Goal: Check status: Check status

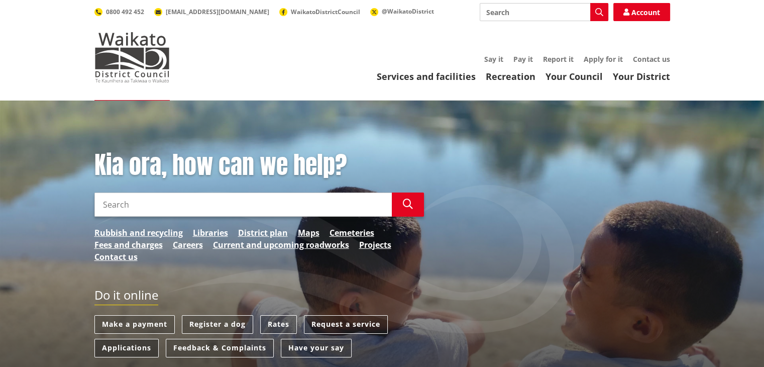
click at [119, 352] on link "Applications" at bounding box center [126, 347] width 64 height 19
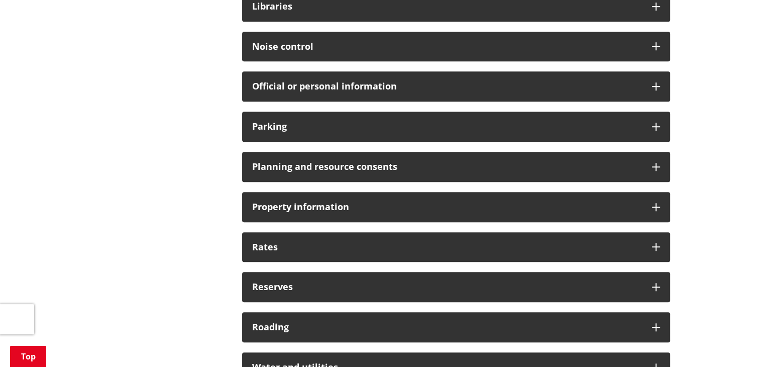
scroll to position [657, 0]
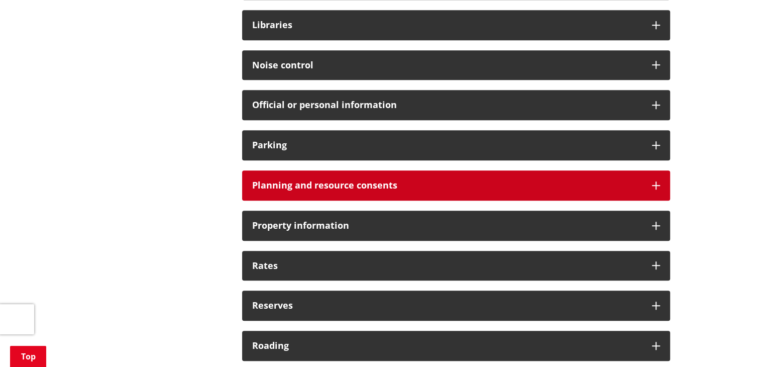
click at [357, 181] on h3 "Planning and resource consents" at bounding box center [447, 185] width 390 height 10
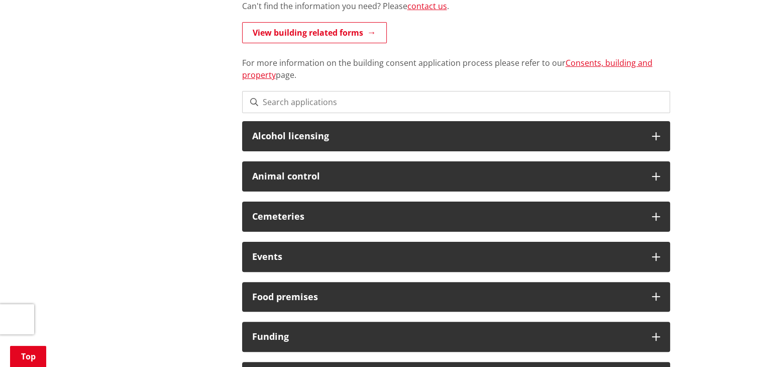
scroll to position [188, 0]
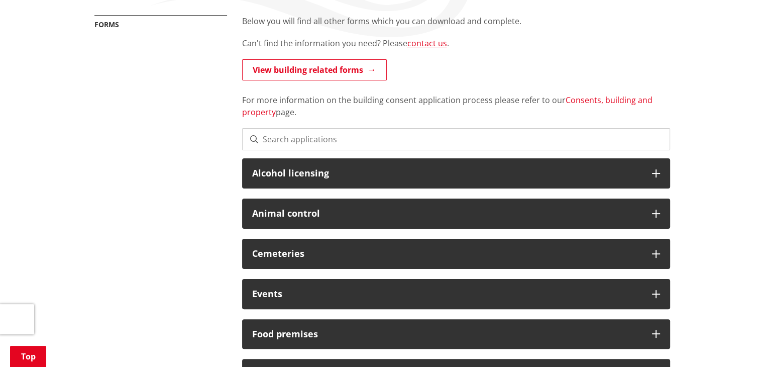
click at [579, 101] on link "Consents, building and property" at bounding box center [447, 105] width 410 height 23
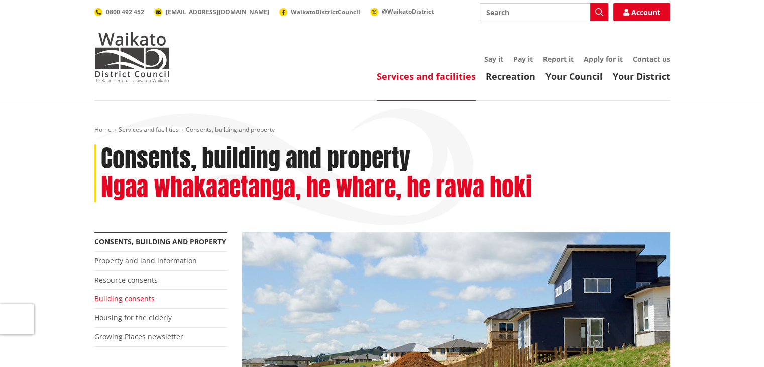
click at [113, 300] on link "Building consents" at bounding box center [124, 298] width 60 height 10
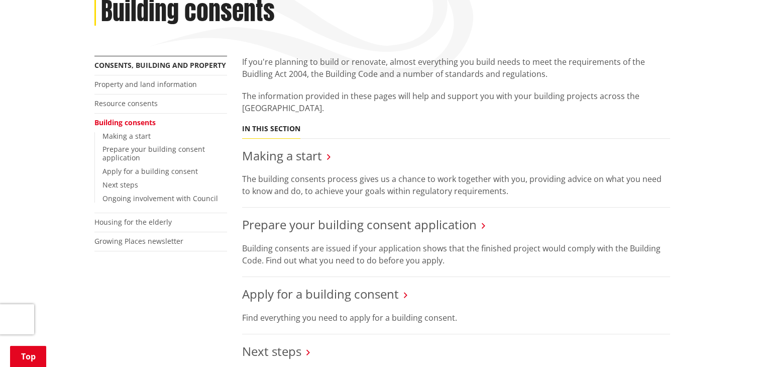
scroll to position [247, 0]
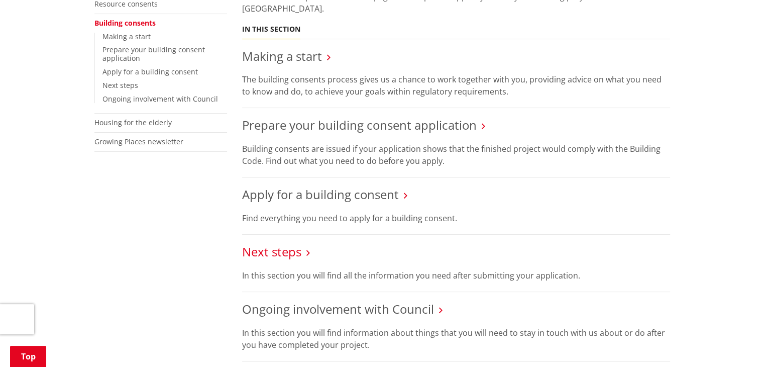
click at [271, 252] on link "Next steps" at bounding box center [271, 251] width 59 height 17
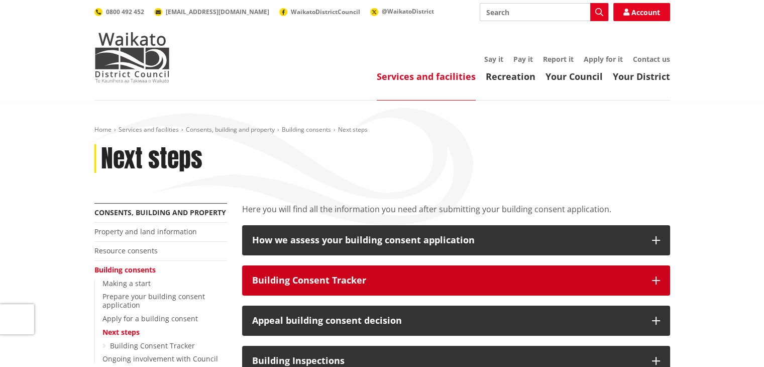
click at [308, 276] on div "Building Consent Tracker" at bounding box center [447, 280] width 390 height 10
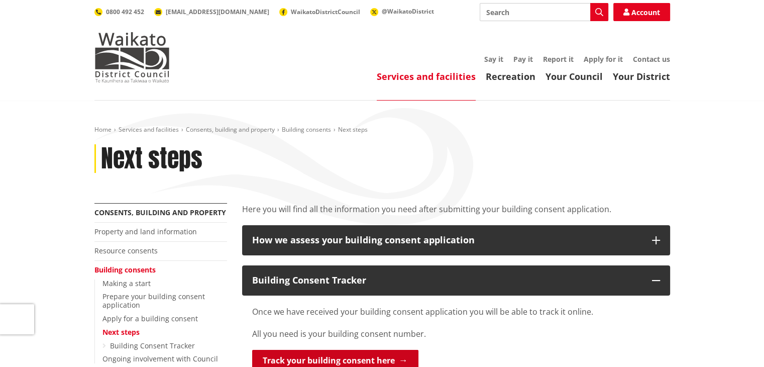
click at [314, 356] on link "Track your building consent here" at bounding box center [335, 360] width 166 height 21
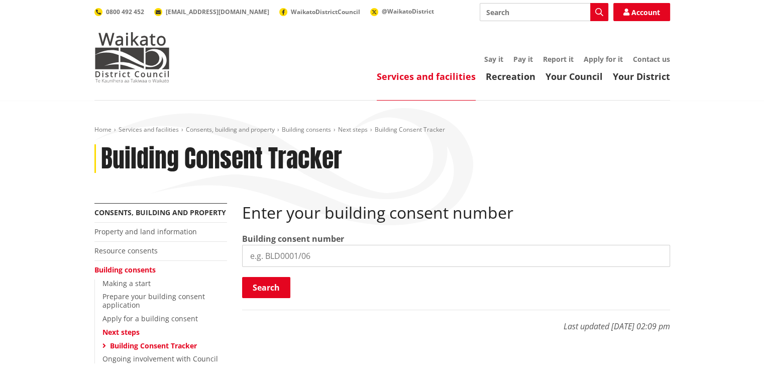
click at [293, 259] on input "search" at bounding box center [456, 256] width 428 height 22
type input "bld1231/25"
click at [271, 288] on button "Search" at bounding box center [266, 287] width 48 height 21
